Goal: Transaction & Acquisition: Purchase product/service

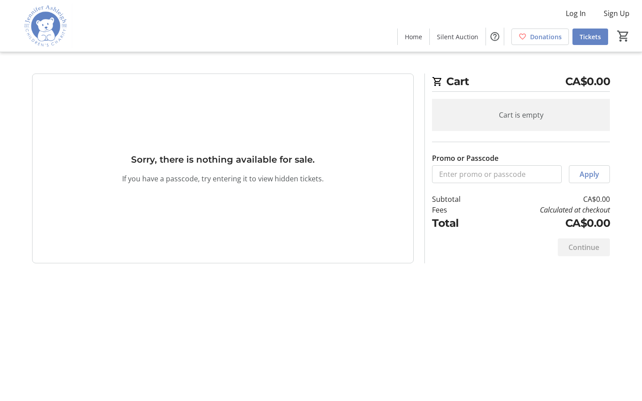
scroll to position [1, 0]
click at [497, 174] on input "Promo or Passcode" at bounding box center [497, 174] width 130 height 18
click at [497, 174] on input "Berta1974!" at bounding box center [497, 174] width 130 height 18
type input "B"
type input "Citlal1939"
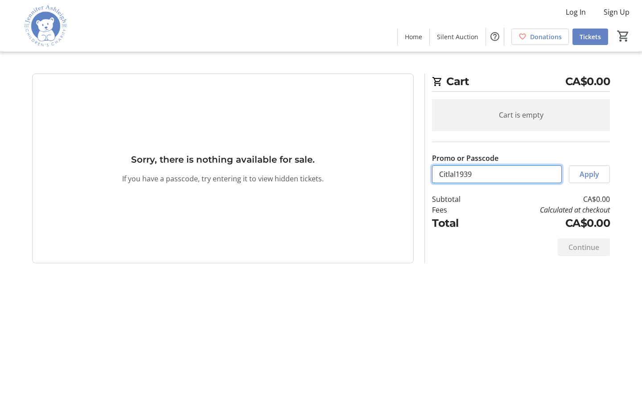
click at [497, 174] on input "Citlal1939" at bounding box center [497, 174] width 130 height 18
click at [497, 174] on input "Berta1974!" at bounding box center [497, 174] width 130 height 18
type input "B"
type input "Coby1968"
click at [497, 174] on input "Coby1968" at bounding box center [497, 174] width 130 height 18
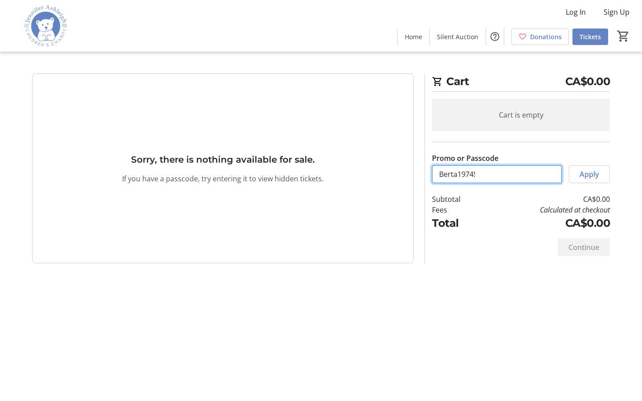
click at [497, 174] on input "Berta1974!" at bounding box center [497, 174] width 130 height 18
type input "B"
type input "Coby1942!"
click at [497, 174] on input "Coby1942!" at bounding box center [497, 174] width 130 height 18
click at [497, 174] on input "Berta1974!" at bounding box center [497, 174] width 130 height 18
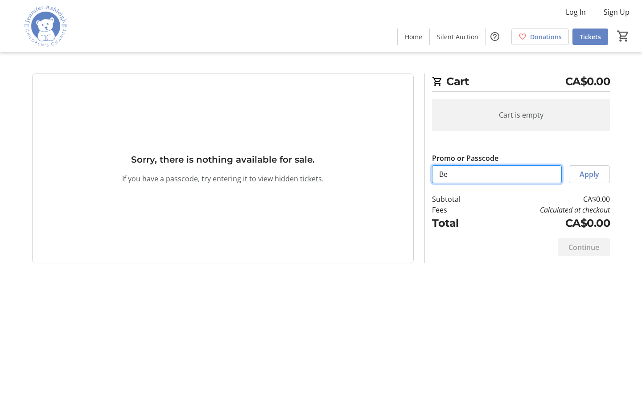
type input "B"
type input "117"
click at [497, 174] on input "117" at bounding box center [497, 174] width 130 height 18
click at [497, 174] on input "Berta1974!" at bounding box center [497, 174] width 130 height 18
type input "B"
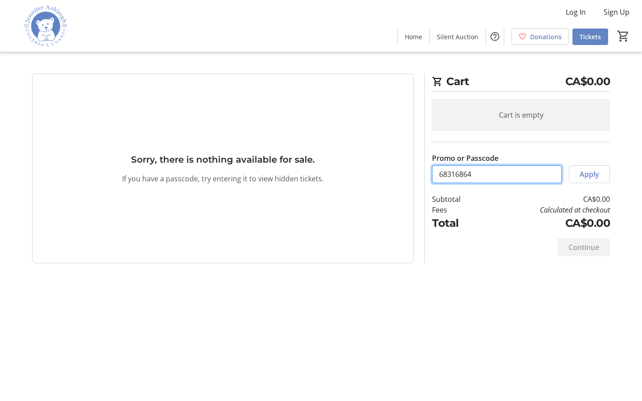
type input "68316864"
click at [497, 174] on input "68316864" at bounding box center [497, 174] width 130 height 18
click at [497, 174] on input "Berta1974!" at bounding box center [497, 174] width 130 height 18
type input "B"
type input "schemas"
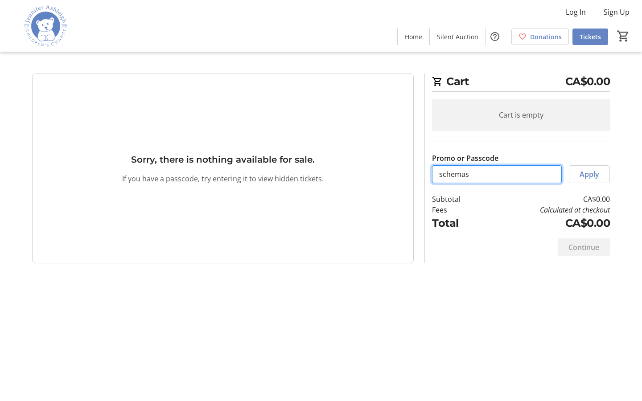
click at [497, 174] on input "schemas" at bounding box center [497, 174] width 130 height 18
click at [497, 174] on input "Berta1974!" at bounding box center [497, 174] width 130 height 18
type input "B"
type input "Coby1968"
click at [576, 12] on span "Log In" at bounding box center [576, 12] width 20 height 11
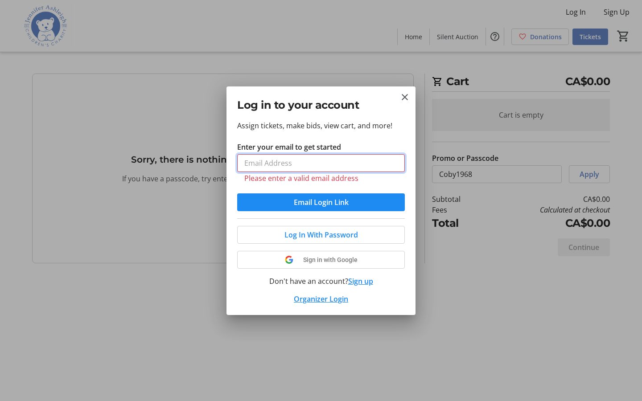
click at [321, 163] on input "Enter your email to get started" at bounding box center [321, 163] width 168 height 18
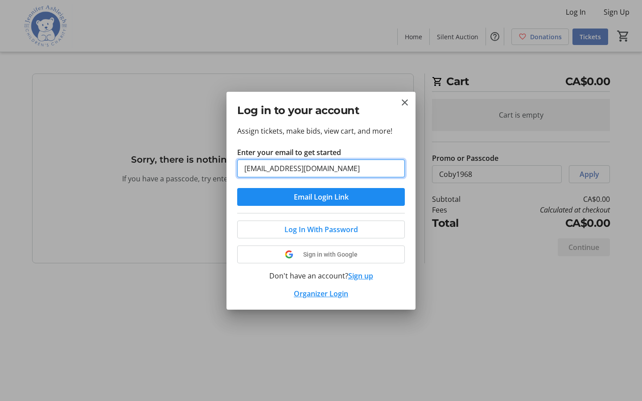
click at [237, 188] on button "Email Login Link" at bounding box center [321, 197] width 168 height 18
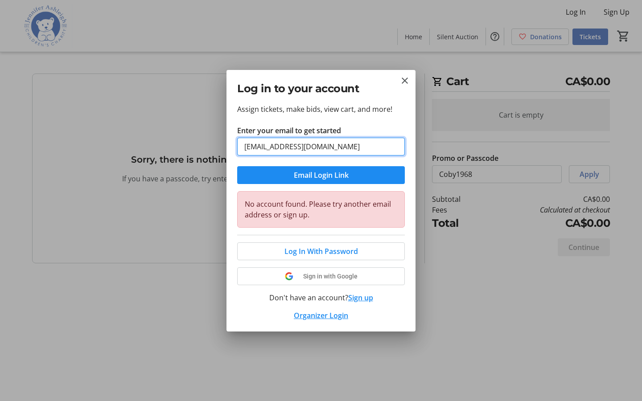
click at [321, 146] on input "[EMAIL_ADDRESS][DOMAIN_NAME]" at bounding box center [321, 147] width 168 height 18
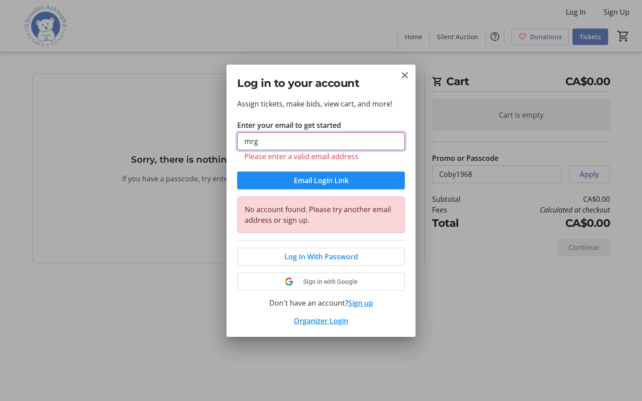
type input "rg"
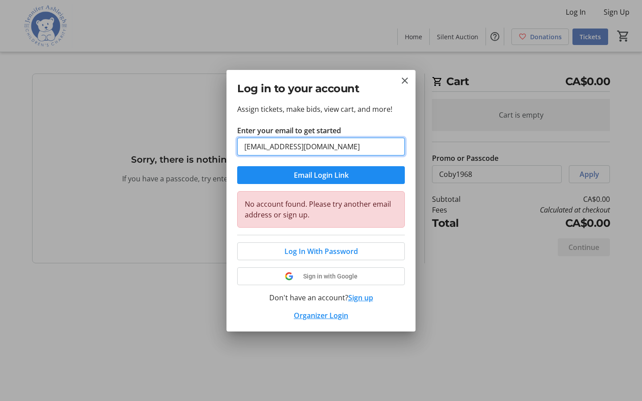
click at [237, 166] on button "Email Login Link" at bounding box center [321, 175] width 168 height 18
click at [321, 146] on input "[EMAIL_ADDRESS][DOMAIN_NAME]" at bounding box center [321, 147] width 168 height 18
type input "rg"
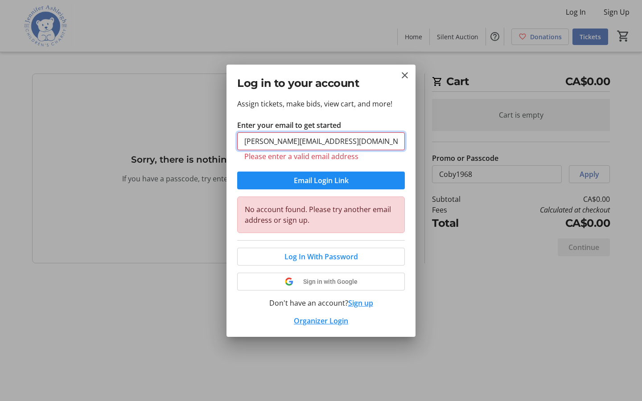
type input "[PERSON_NAME][EMAIL_ADDRESS][DOMAIN_NAME]"
click at [237, 172] on button "Email Login Link" at bounding box center [321, 181] width 168 height 18
